Goal: Find specific page/section: Find specific page/section

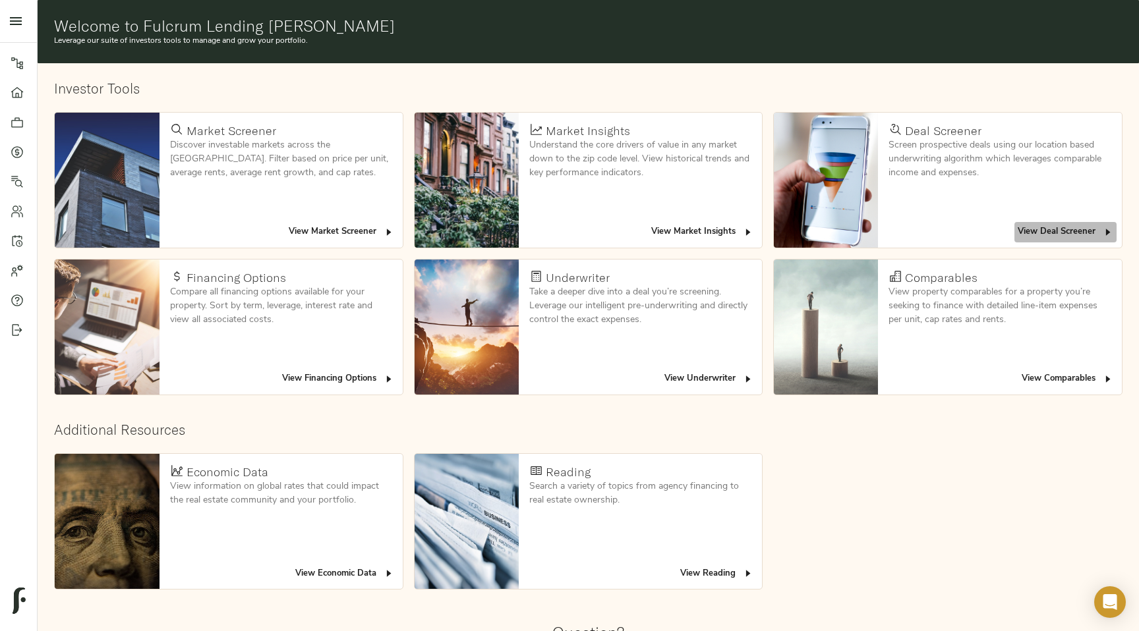
click at [1054, 235] on span "View Deal Screener" at bounding box center [1066, 232] width 96 height 15
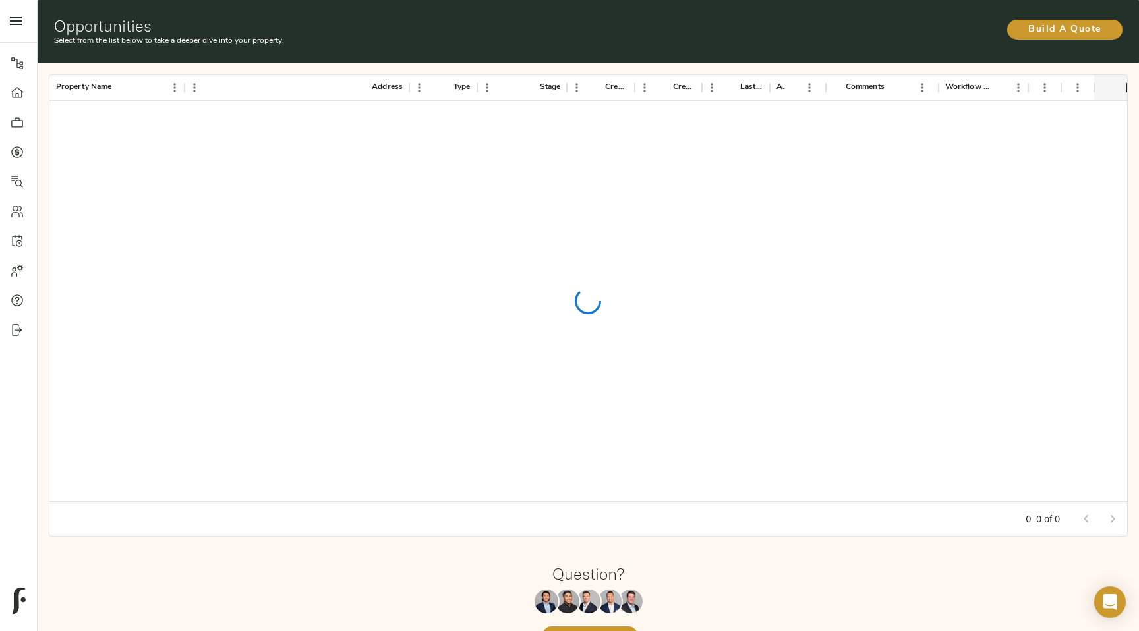
click at [968, 351] on div at bounding box center [588, 301] width 1078 height 401
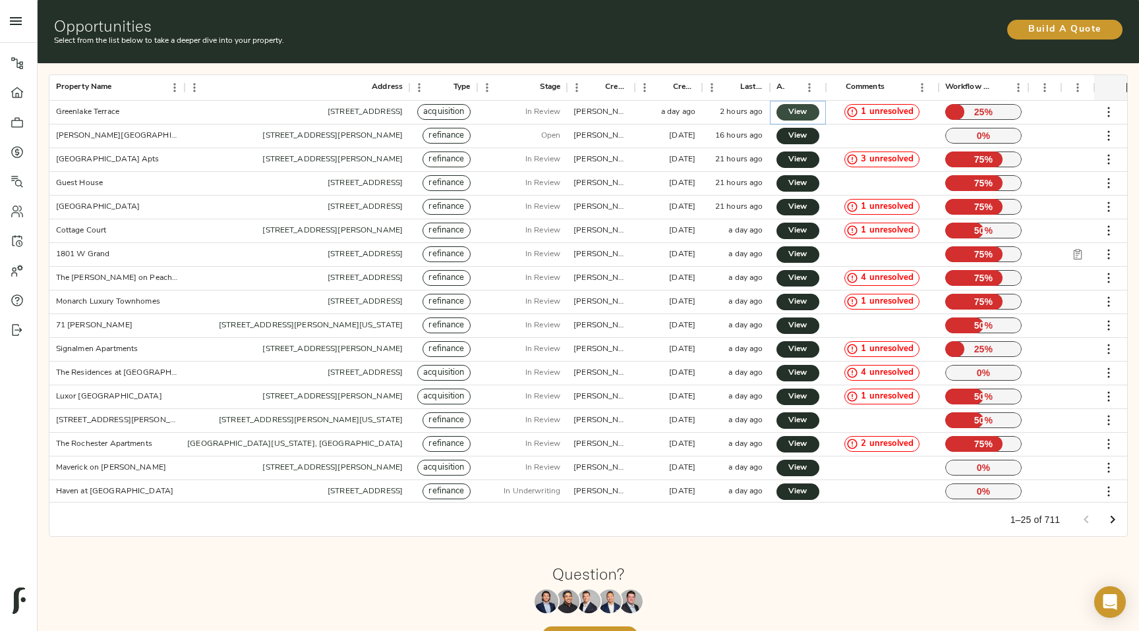
click at [792, 112] on span "View" at bounding box center [798, 112] width 16 height 14
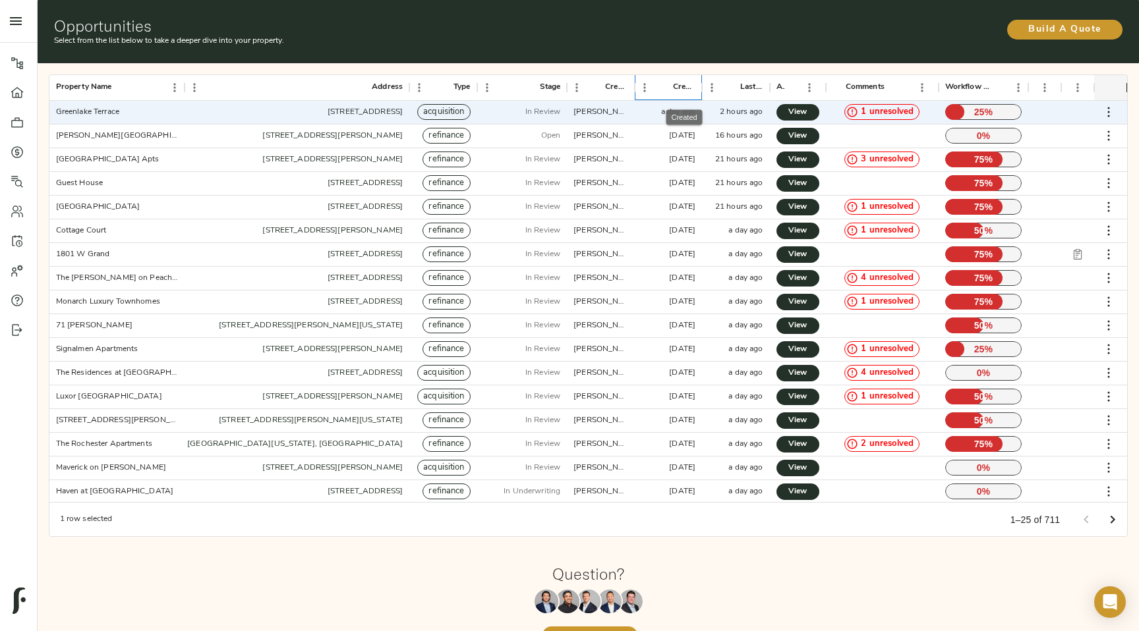
click at [680, 92] on div "Created" at bounding box center [684, 87] width 22 height 26
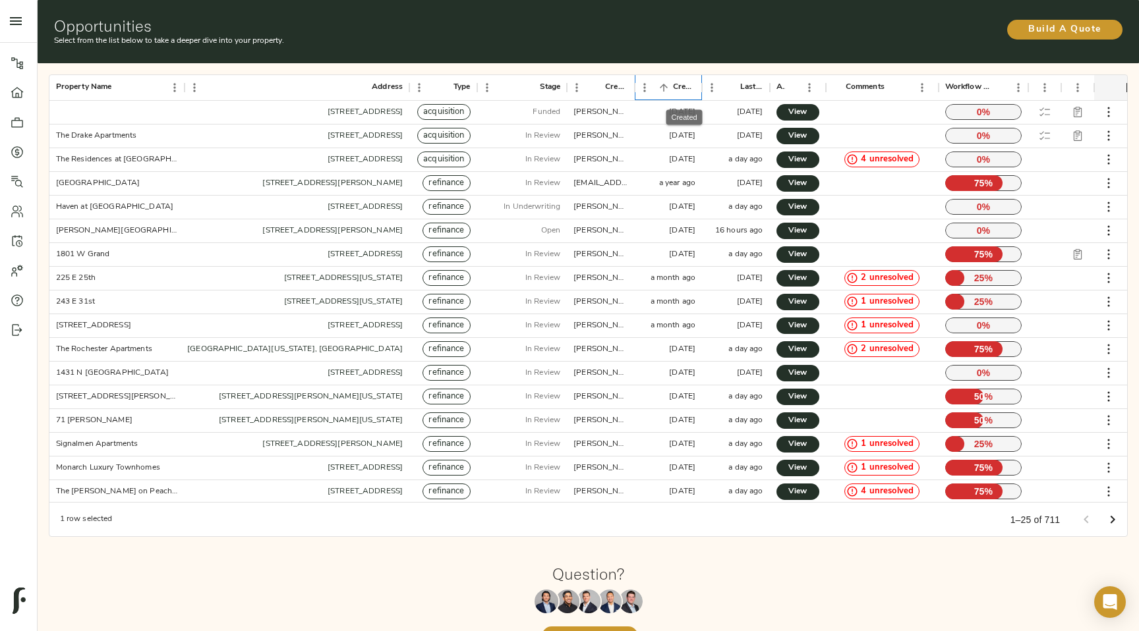
click at [680, 92] on div "Created" at bounding box center [684, 87] width 22 height 26
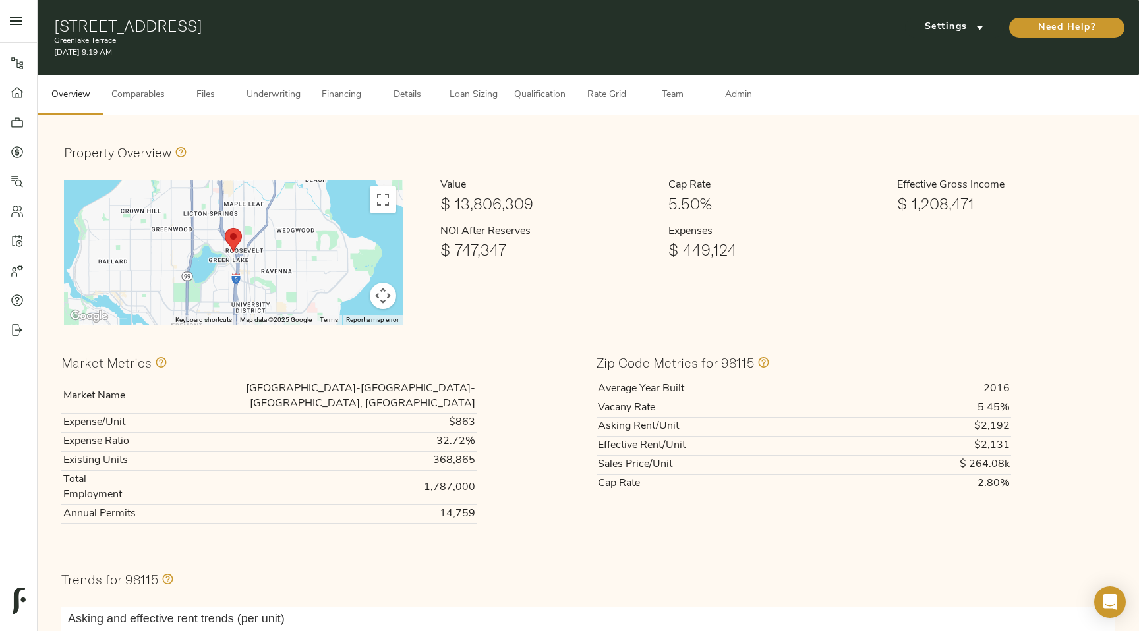
click at [728, 98] on span "Admin" at bounding box center [738, 95] width 50 height 16
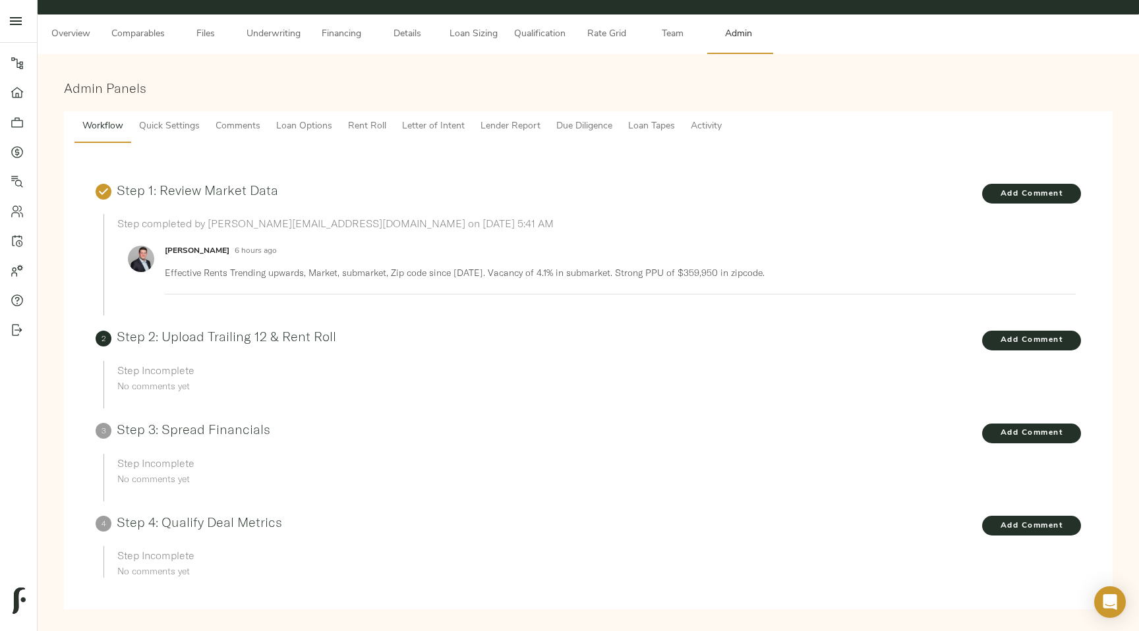
scroll to position [62, 0]
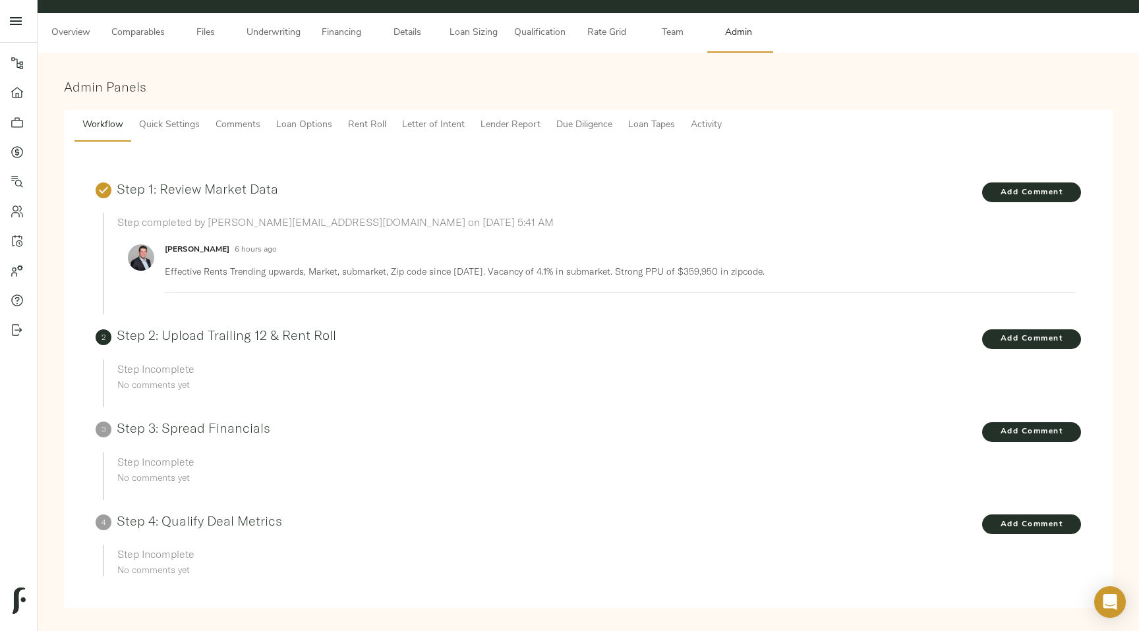
click at [216, 40] on span "Files" at bounding box center [206, 33] width 50 height 16
